Goal: Task Accomplishment & Management: Manage account settings

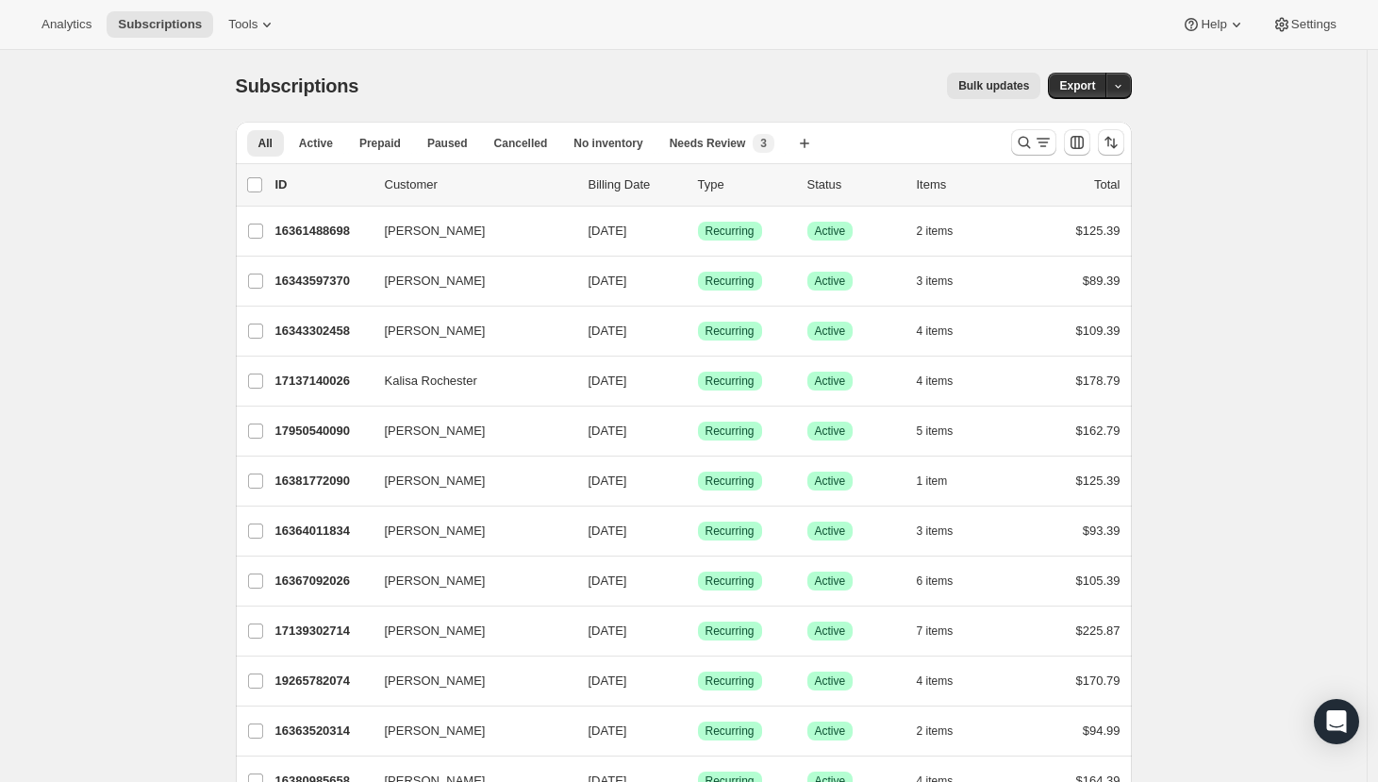
click at [436, 190] on p "Customer" at bounding box center [479, 184] width 189 height 19
click at [1027, 145] on icon "Search and filter results" at bounding box center [1024, 142] width 19 height 19
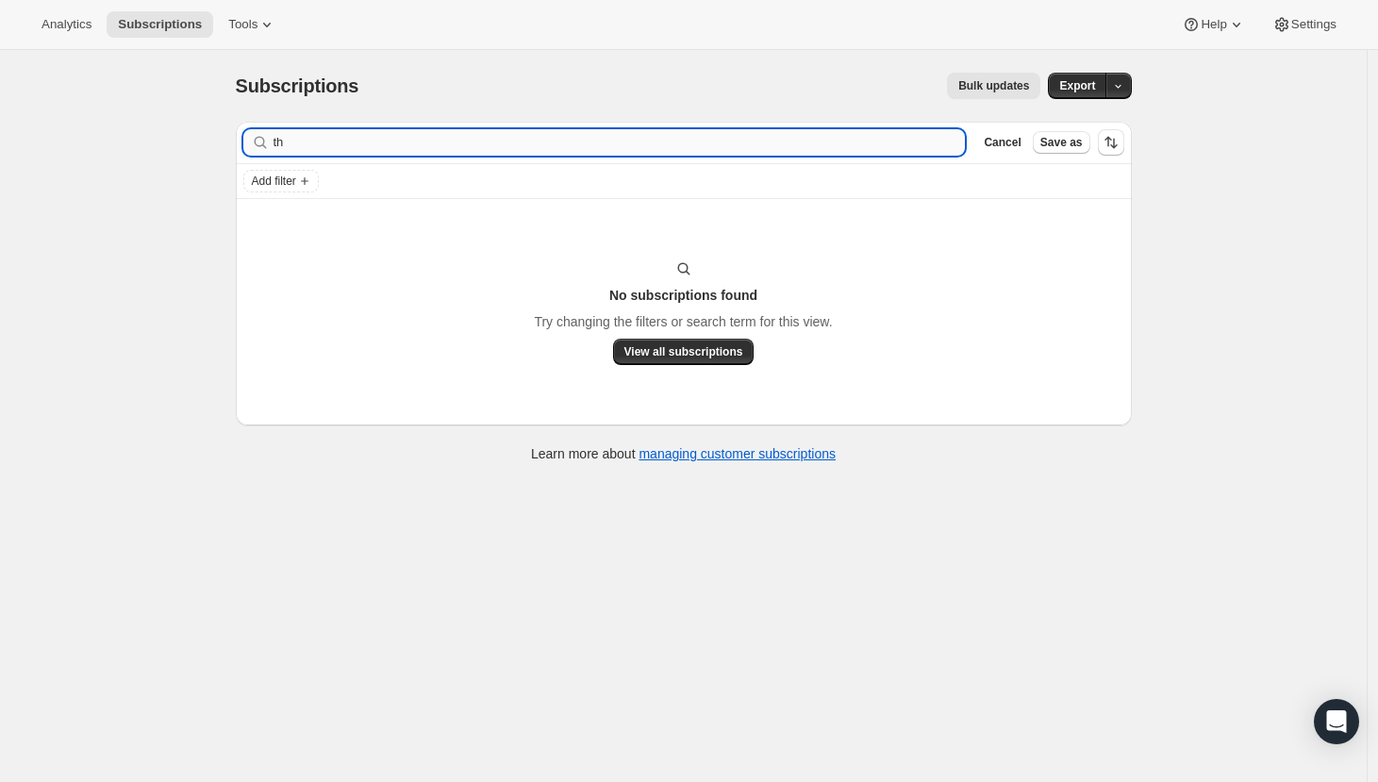
type input "t"
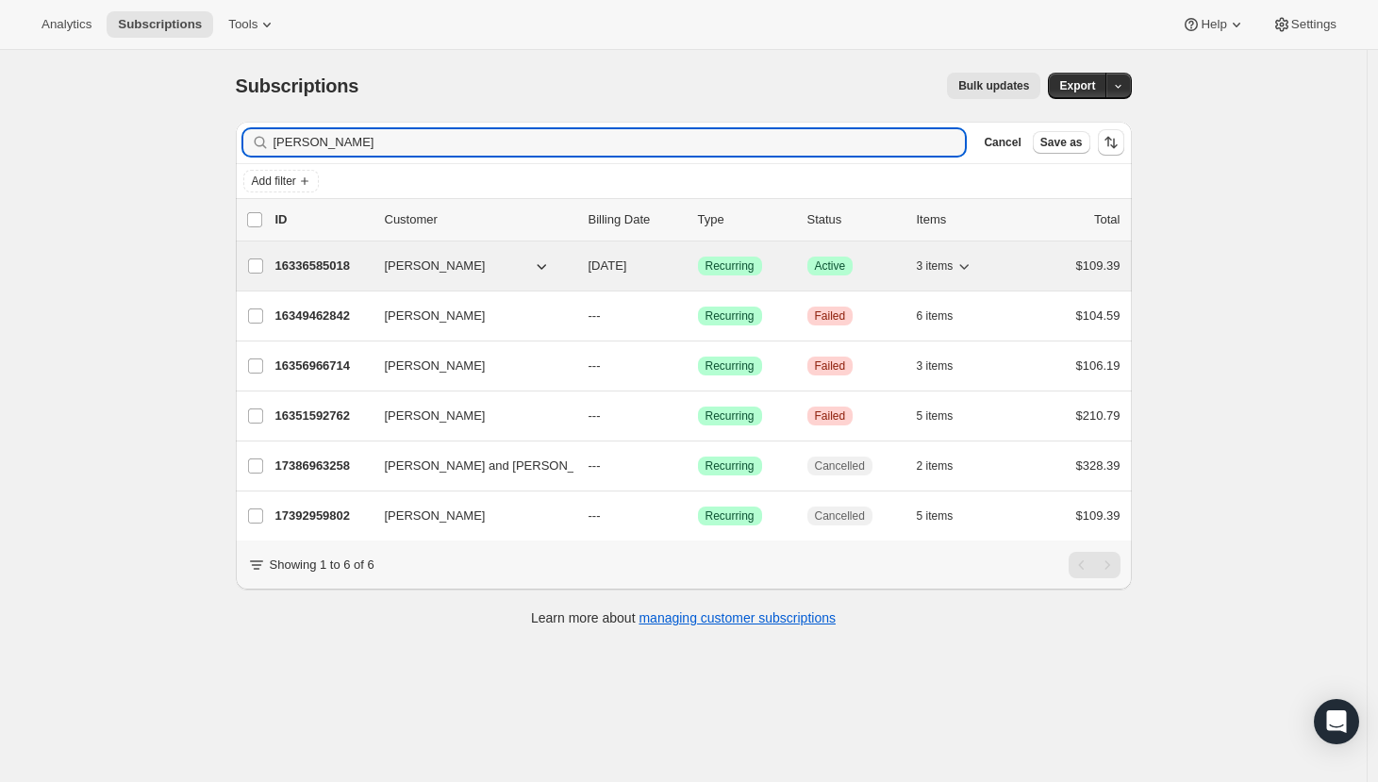
type input "[PERSON_NAME]"
click at [444, 270] on span "[PERSON_NAME]" at bounding box center [435, 266] width 101 height 19
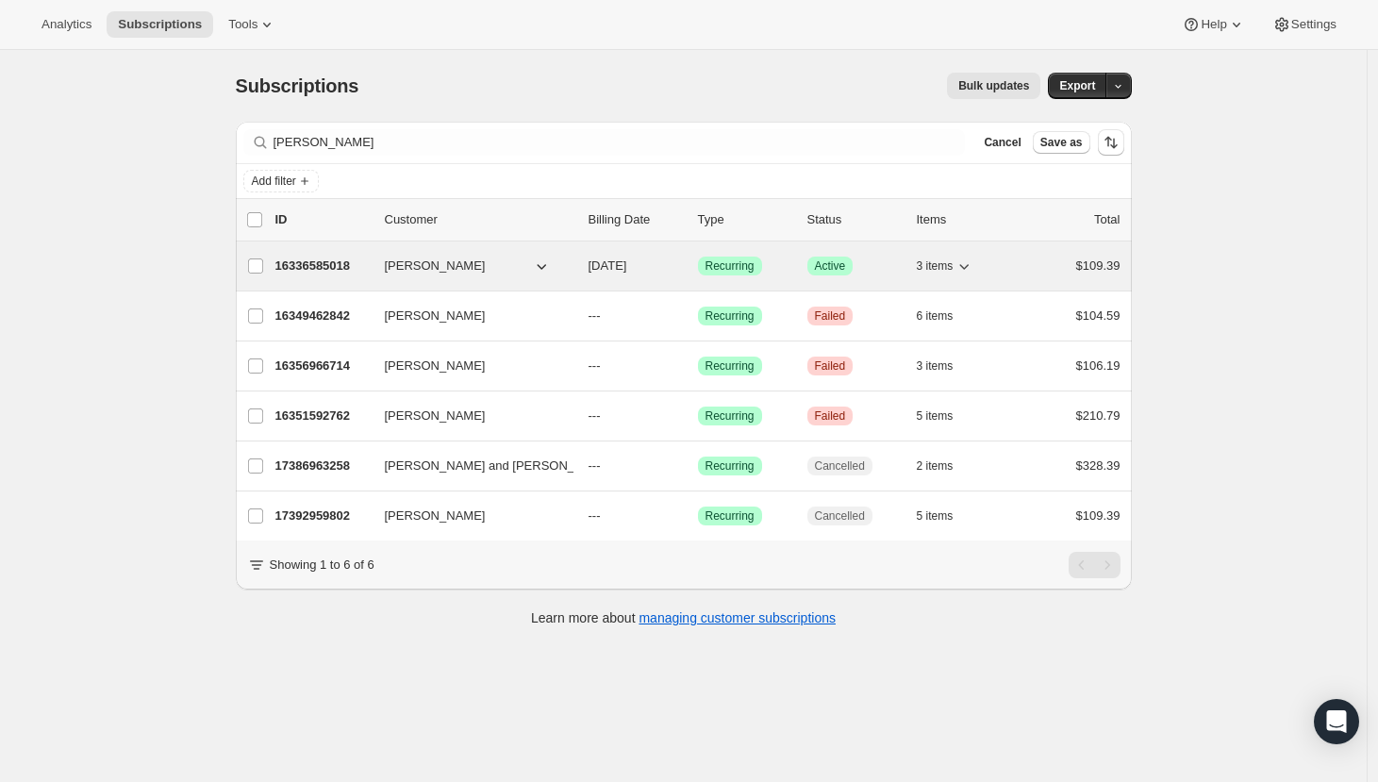
click at [545, 263] on icon "button" at bounding box center [541, 266] width 19 height 19
click at [263, 266] on input "[PERSON_NAME]" at bounding box center [255, 265] width 15 height 15
click at [259, 260] on input "[PERSON_NAME]" at bounding box center [255, 266] width 15 height 15
checkbox input "false"
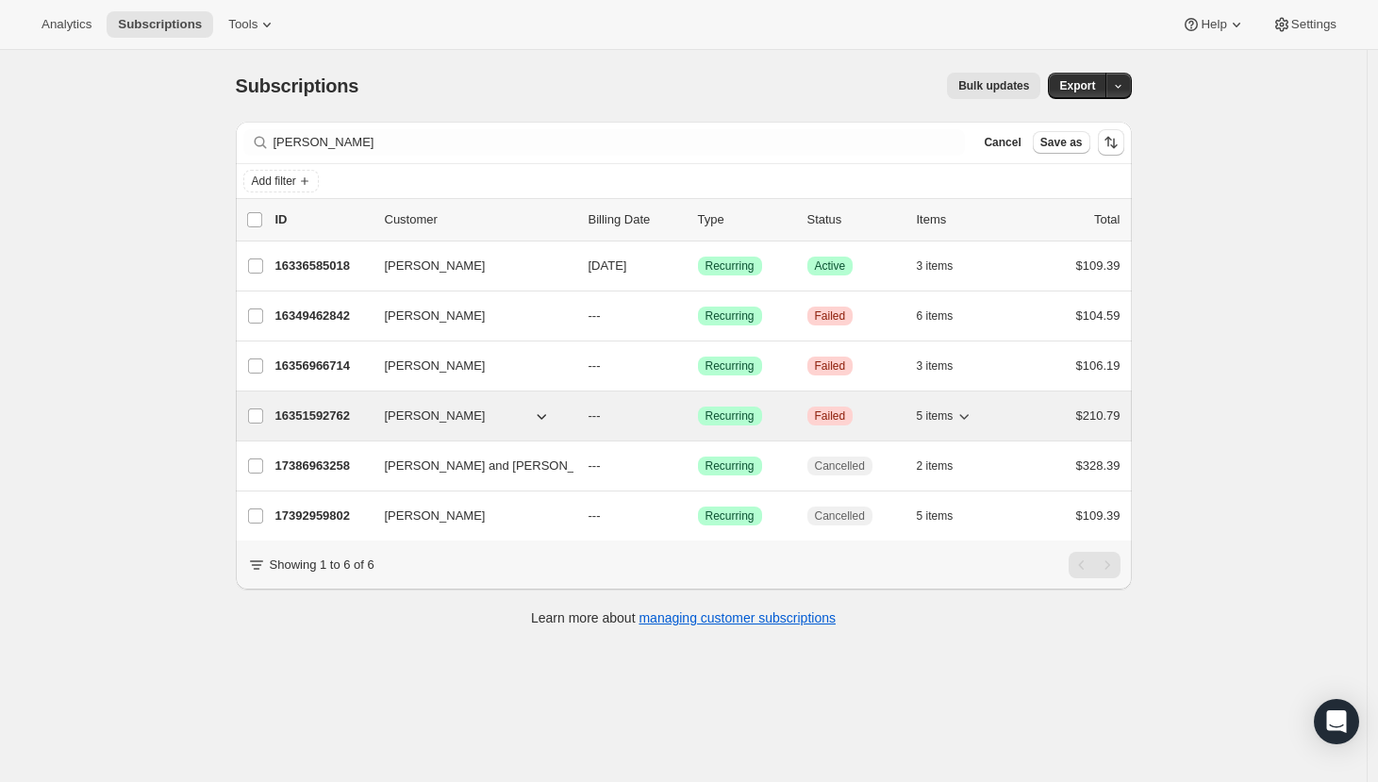
click at [837, 409] on span "Failed" at bounding box center [830, 415] width 31 height 15
